Goal: Information Seeking & Learning: Learn about a topic

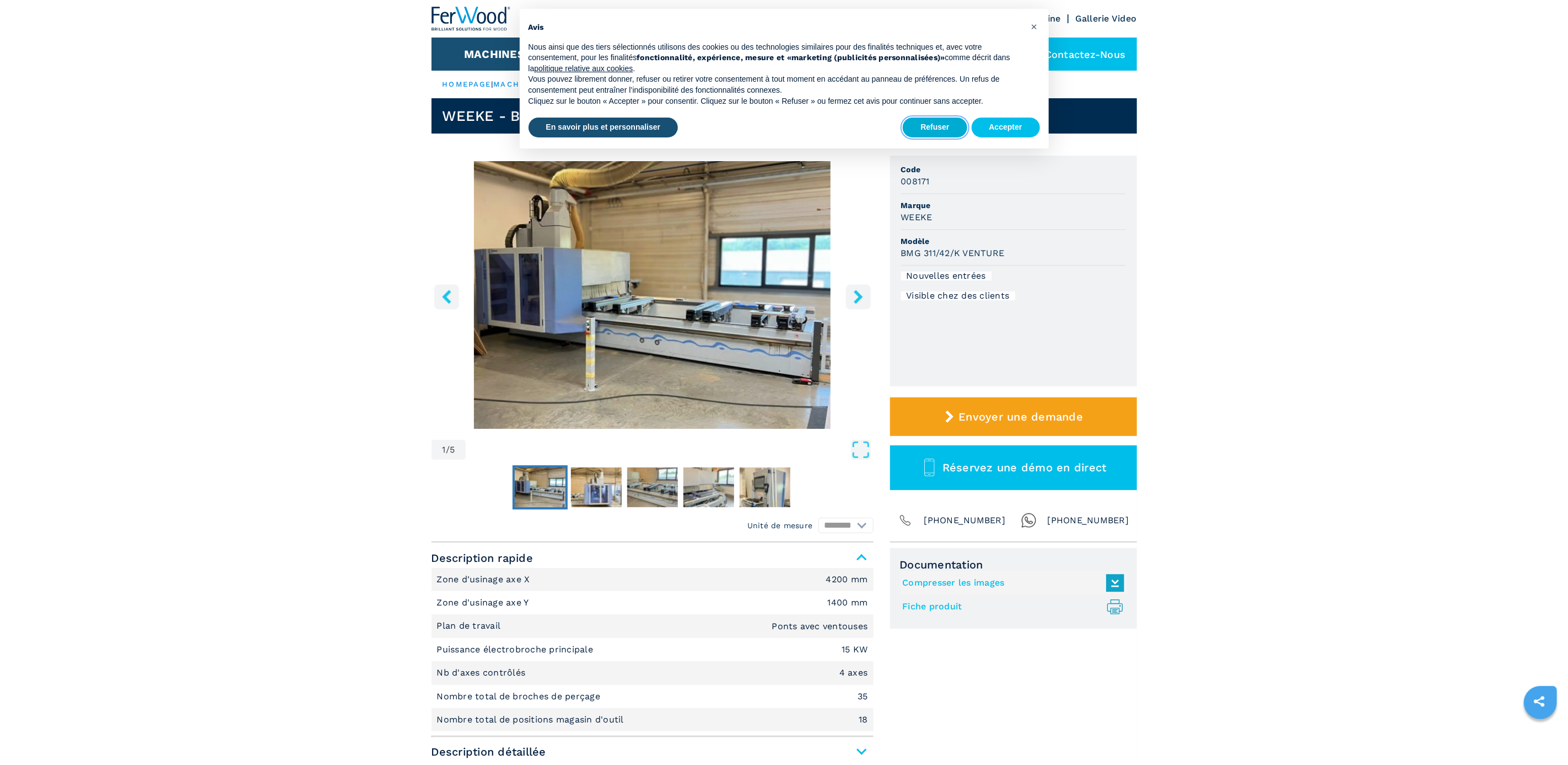
drag, startPoint x: 925, startPoint y: 124, endPoint x: 919, endPoint y: 124, distance: 6.0
click at [923, 123] on button "Refuser" at bounding box center [935, 127] width 64 height 20
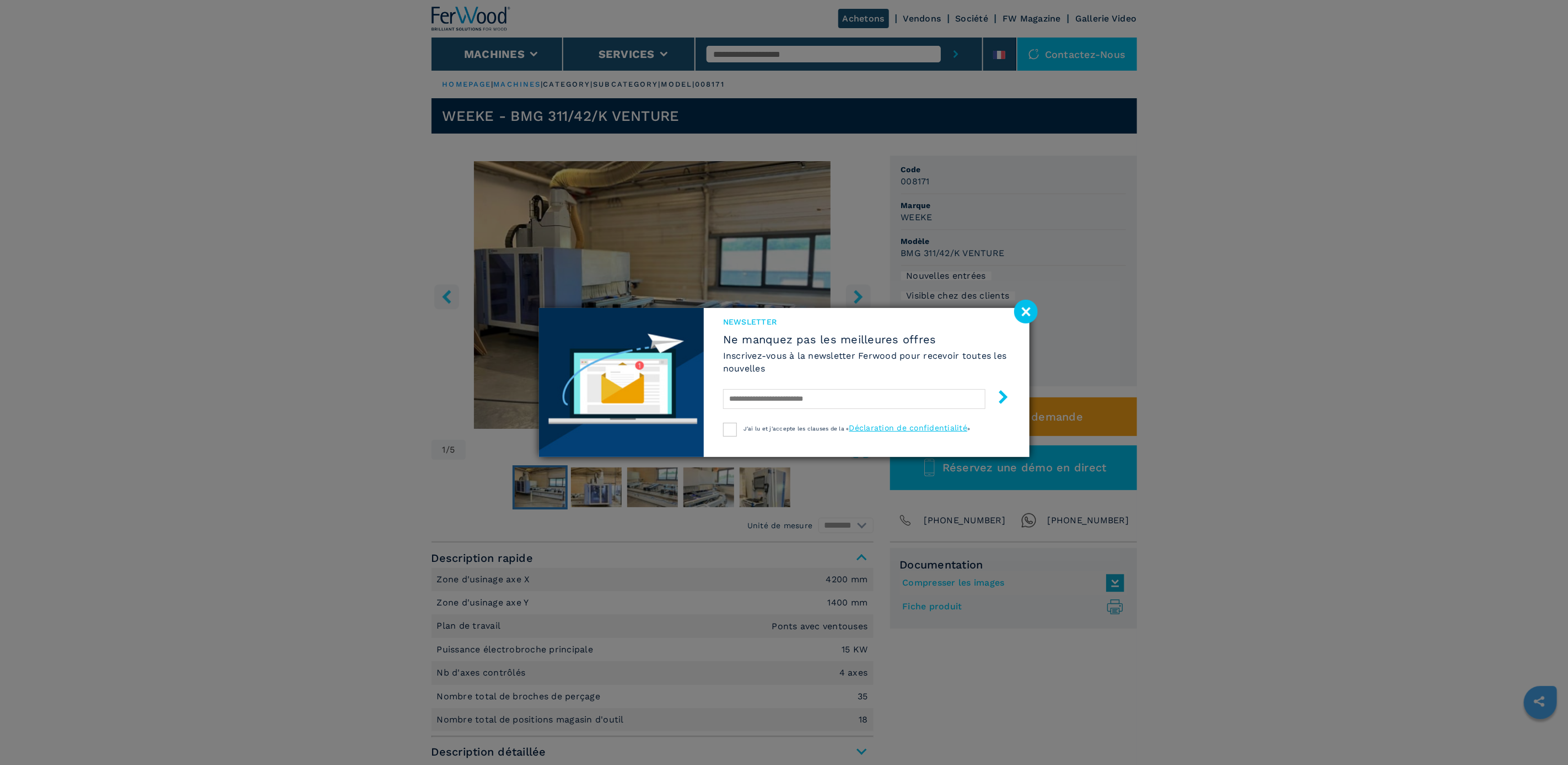
click at [1028, 311] on image at bounding box center [1026, 311] width 24 height 24
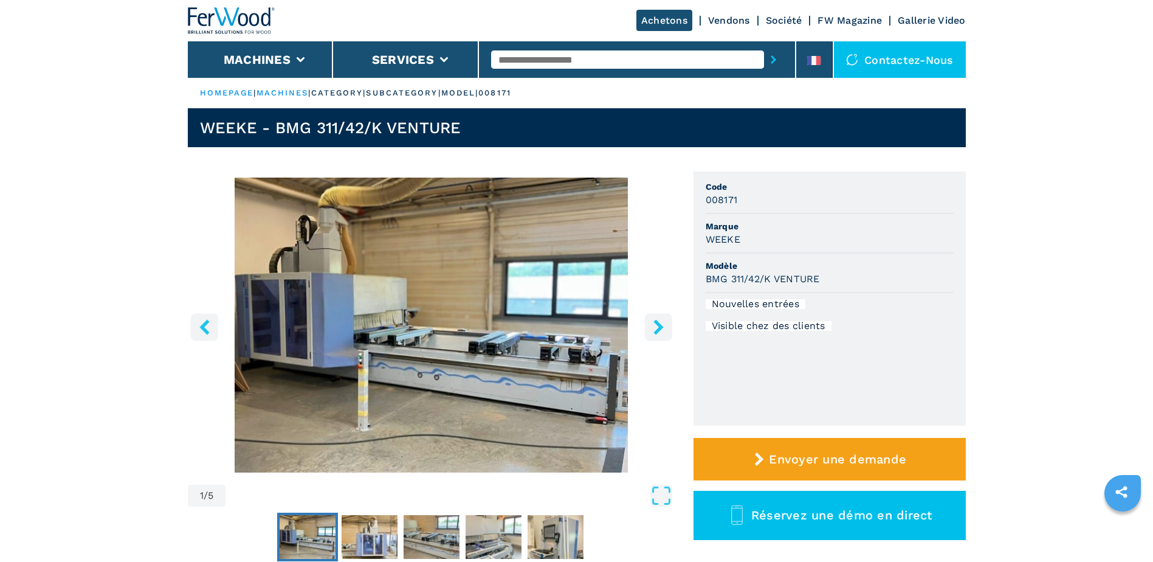
click at [213, 333] on button "left-button" at bounding box center [204, 326] width 27 height 27
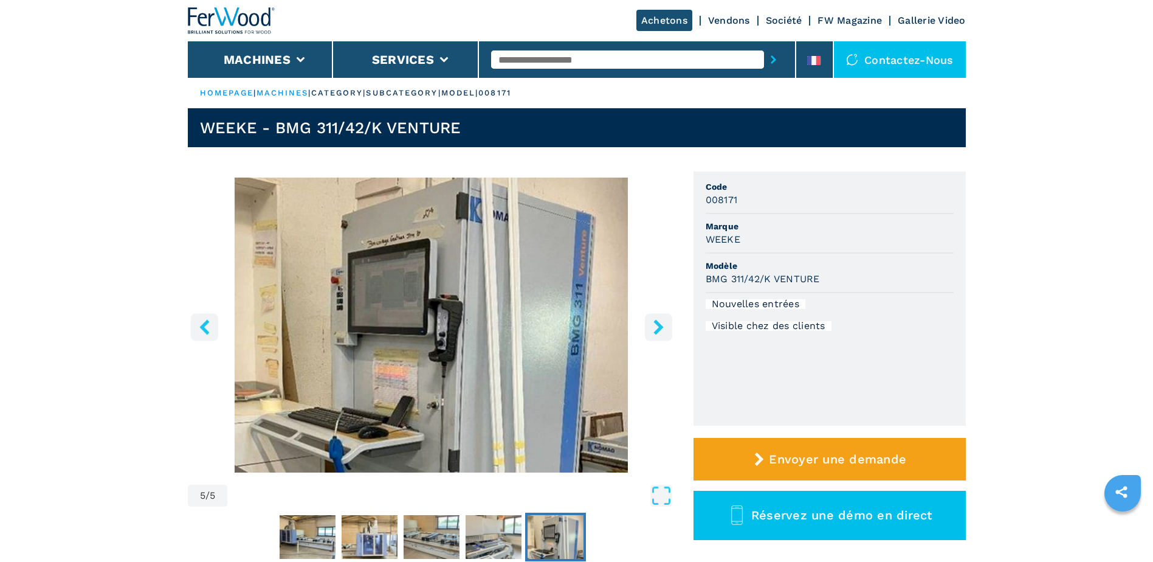
click at [212, 333] on icon "left-button" at bounding box center [204, 326] width 15 height 15
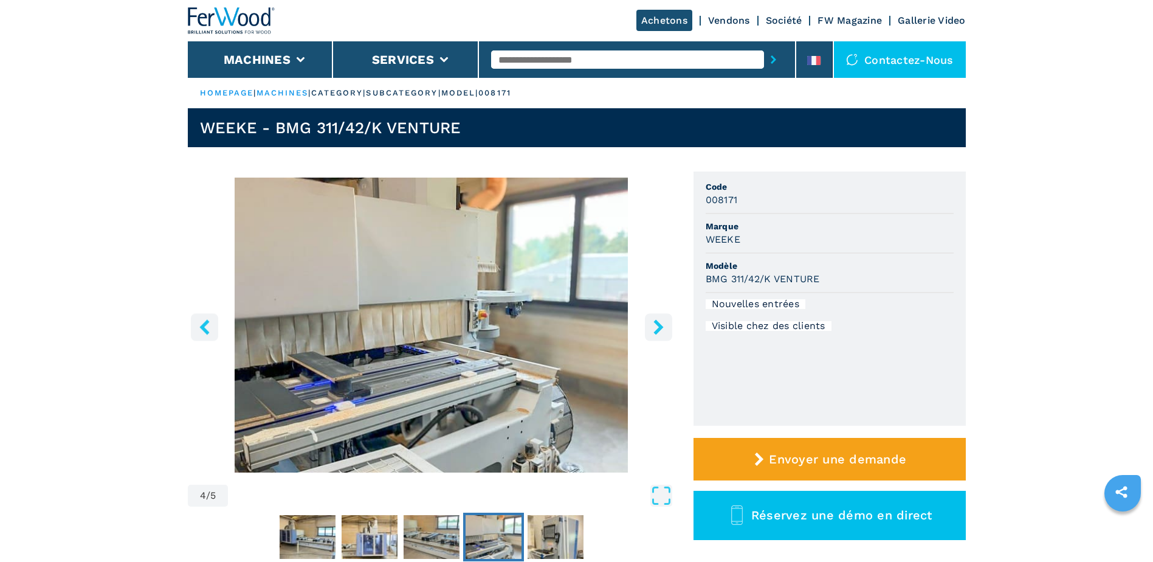
click at [212, 333] on icon "left-button" at bounding box center [204, 326] width 15 height 15
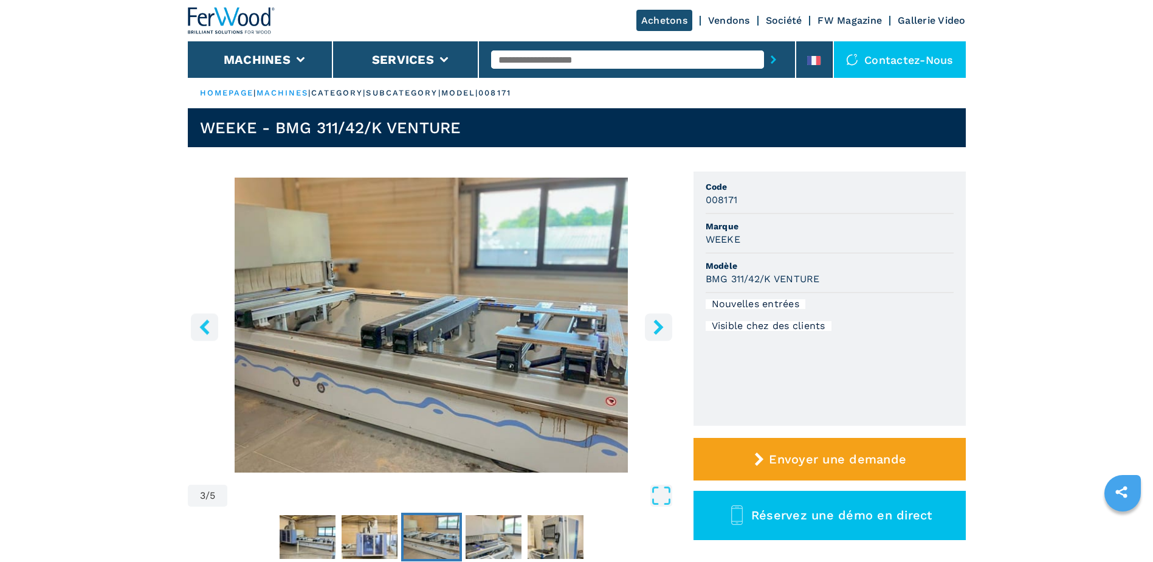
click at [212, 333] on icon "left-button" at bounding box center [204, 326] width 15 height 15
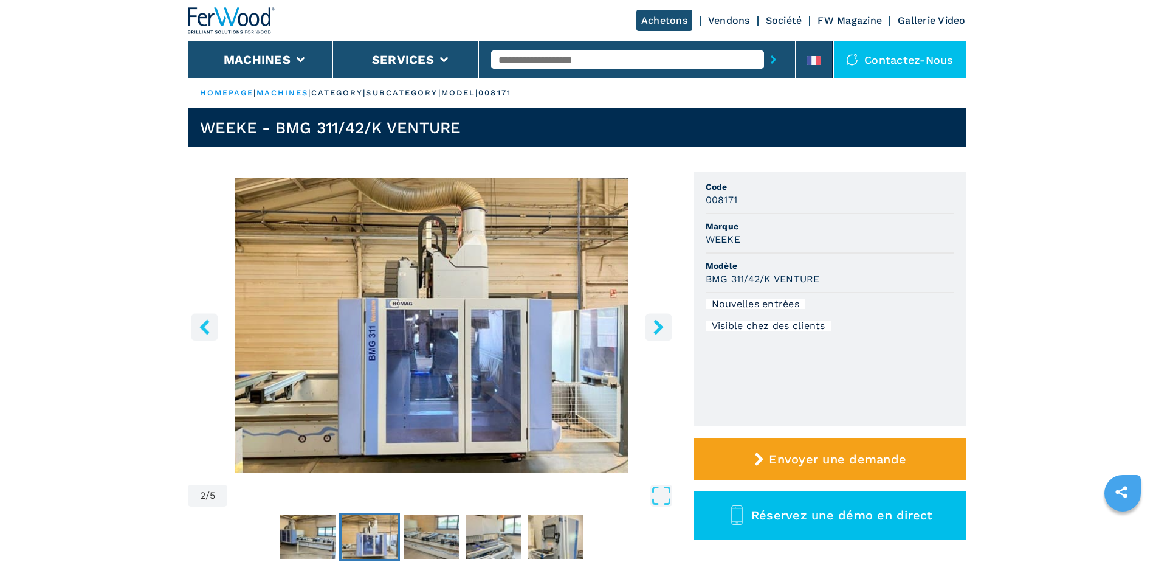
click at [212, 333] on icon "left-button" at bounding box center [204, 326] width 15 height 15
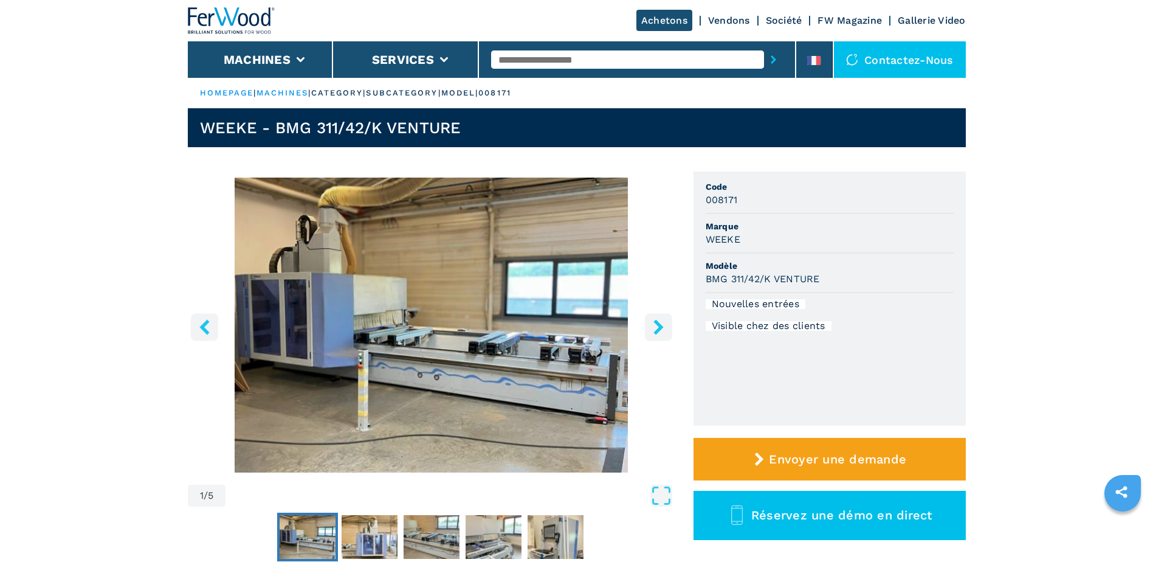
click at [661, 334] on icon "right-button" at bounding box center [658, 326] width 15 height 15
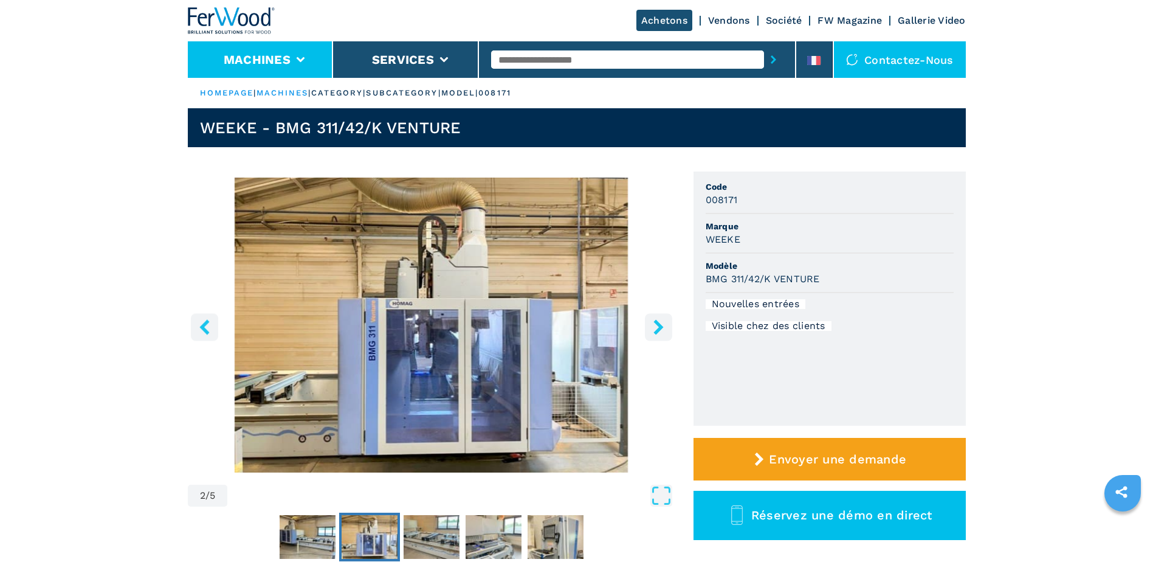
click at [294, 61] on li "Machines" at bounding box center [261, 59] width 146 height 36
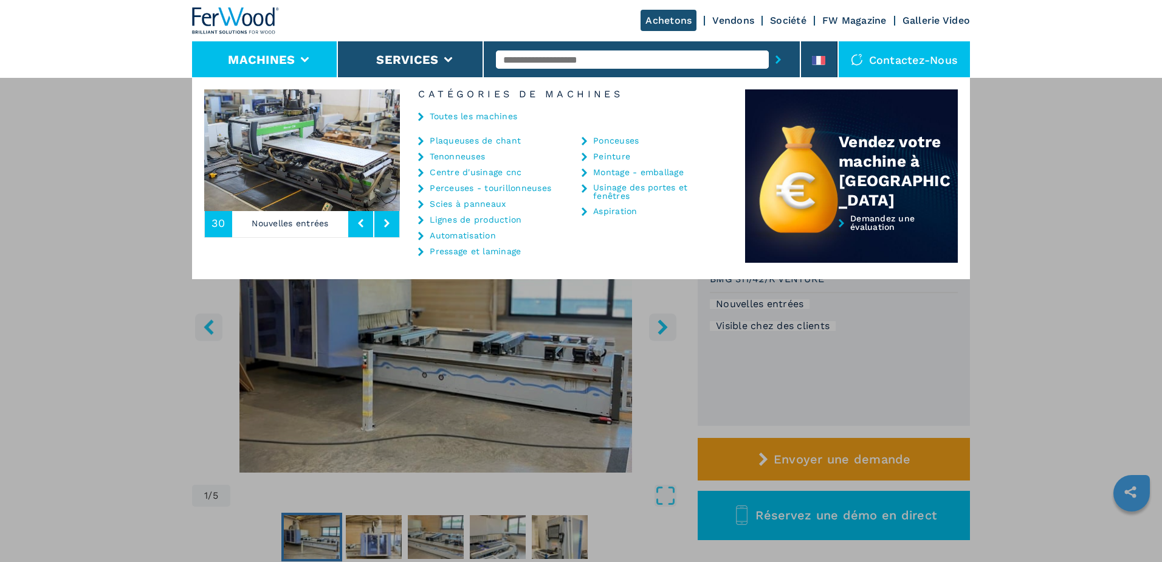
click at [455, 174] on link "Centre d'usinage cnc" at bounding box center [476, 172] width 92 height 9
click at [455, 171] on link "Centre d'usinage cnc" at bounding box center [476, 172] width 92 height 9
click at [422, 171] on icon at bounding box center [420, 172] width 5 height 9
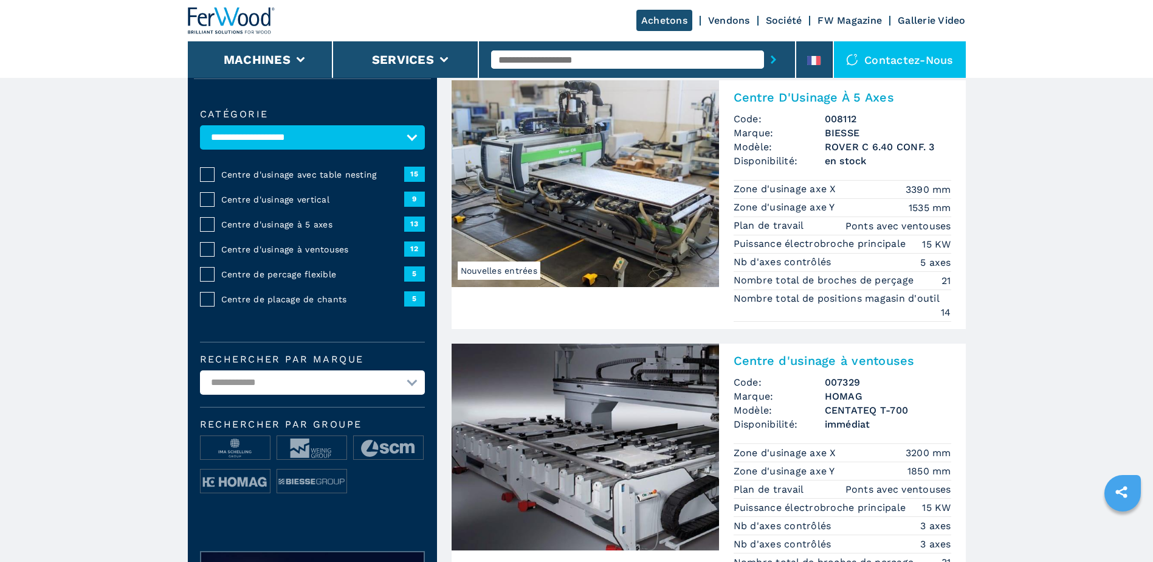
scroll to position [122, 0]
